Goal: Navigation & Orientation: Find specific page/section

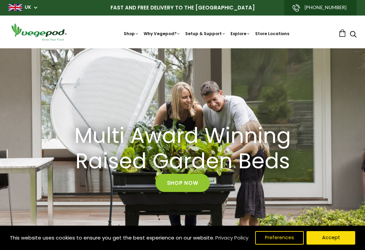
click at [182, 48] on img at bounding box center [182, 48] width 0 height 0
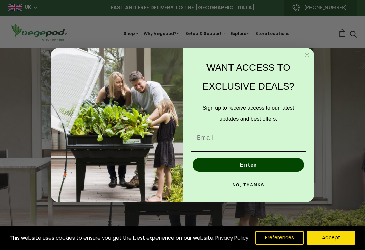
click at [310, 56] on circle "Close dialog" at bounding box center [307, 55] width 8 height 8
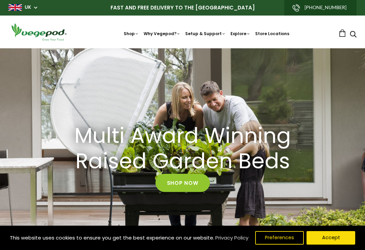
scroll to position [0, 114]
click at [182, 48] on img at bounding box center [182, 48] width 0 height 0
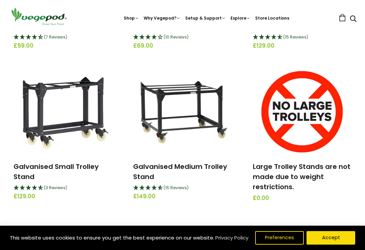
scroll to position [215, 0]
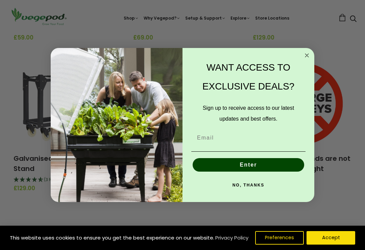
click at [306, 57] on circle "Close dialog" at bounding box center [307, 55] width 8 height 8
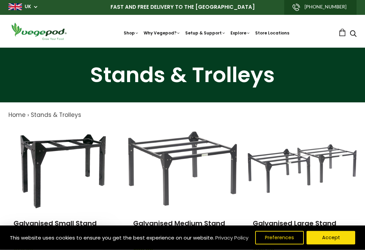
scroll to position [1, 0]
